Goal: Task Accomplishment & Management: Use online tool/utility

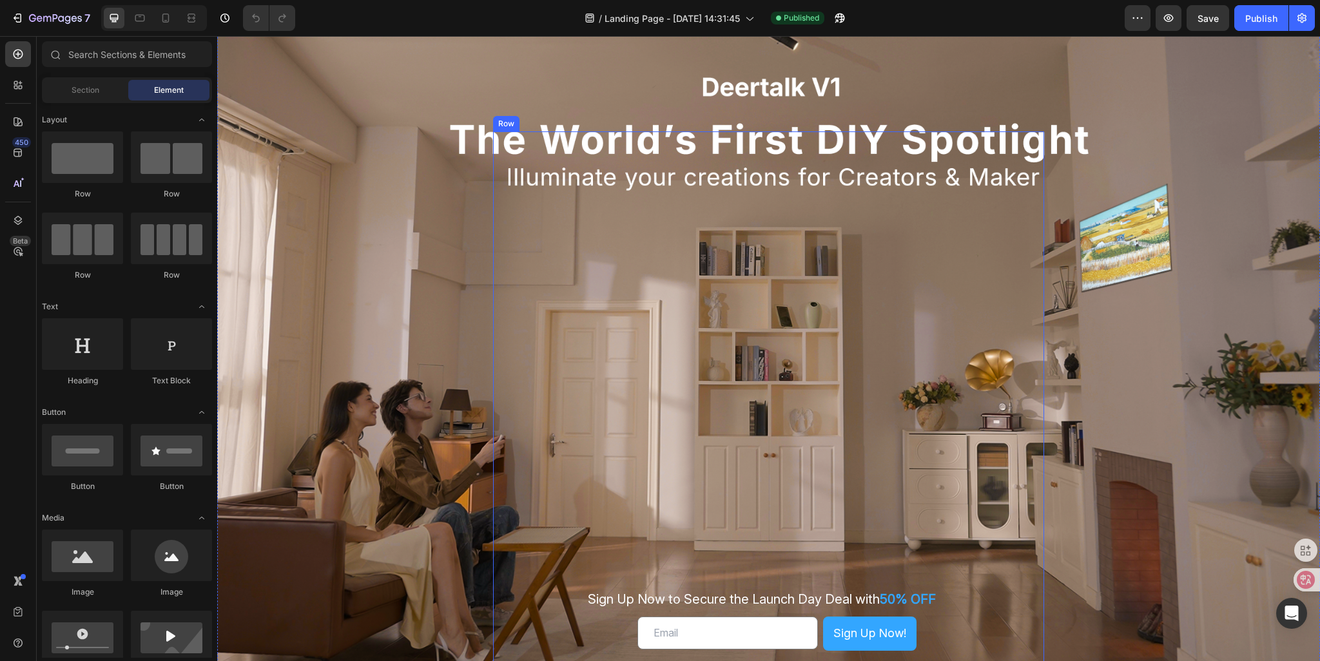
scroll to position [129, 0]
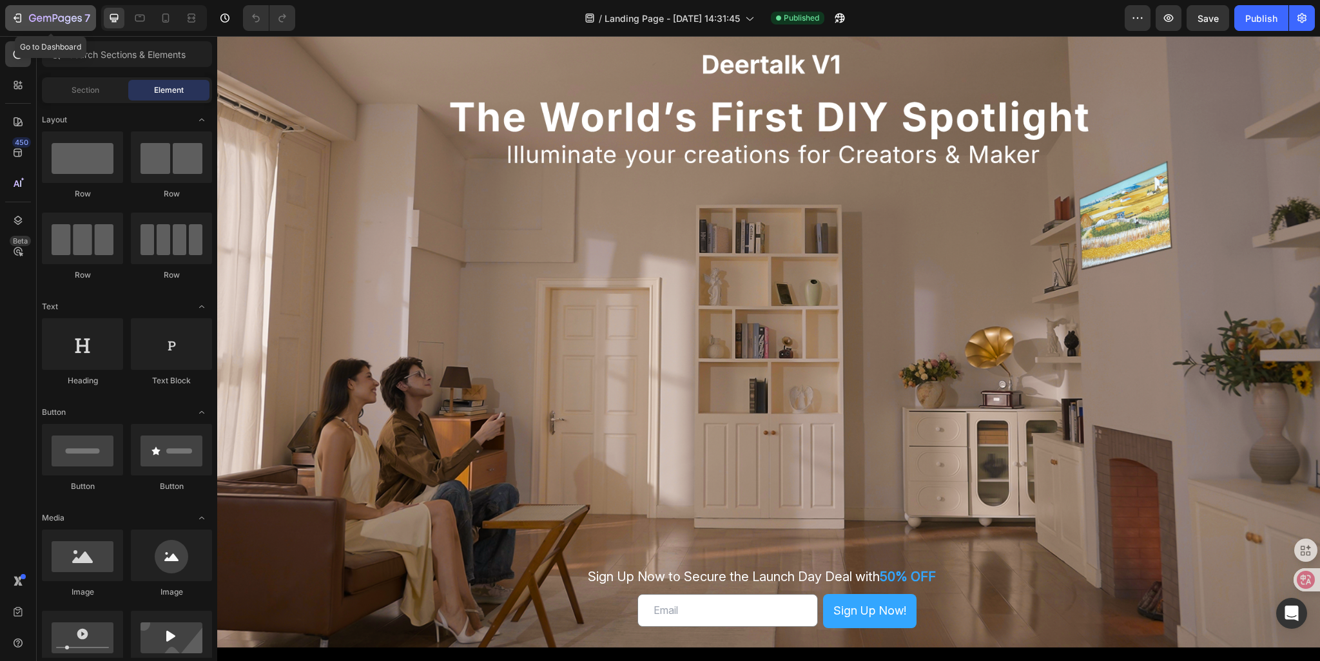
click at [20, 19] on icon "button" at bounding box center [17, 18] width 13 height 13
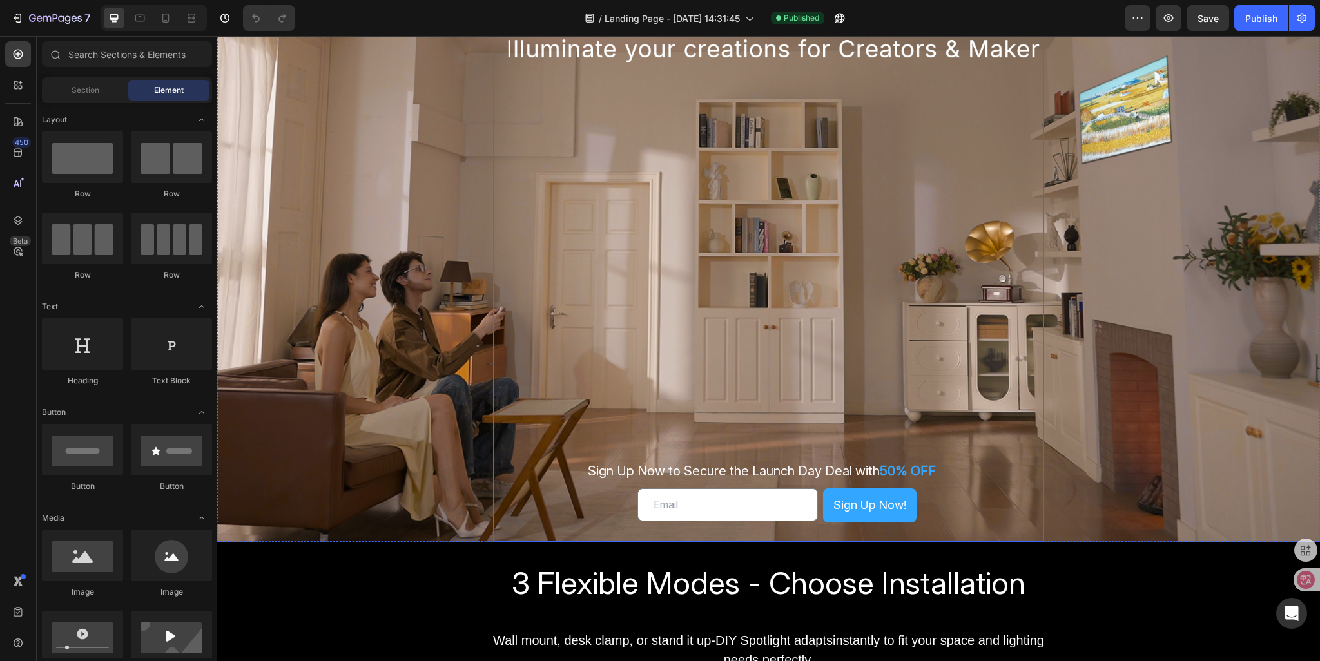
scroll to position [258, 0]
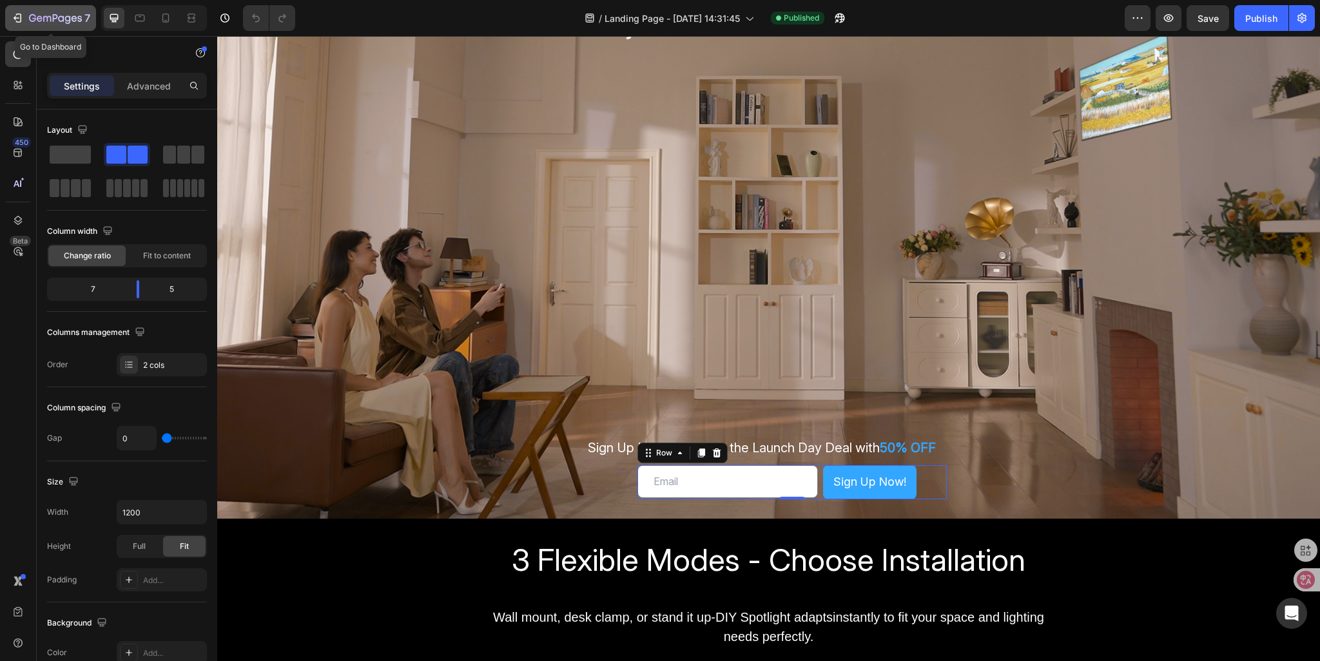
click at [18, 15] on icon "button" at bounding box center [17, 18] width 13 height 13
